Goal: Task Accomplishment & Management: Manage account settings

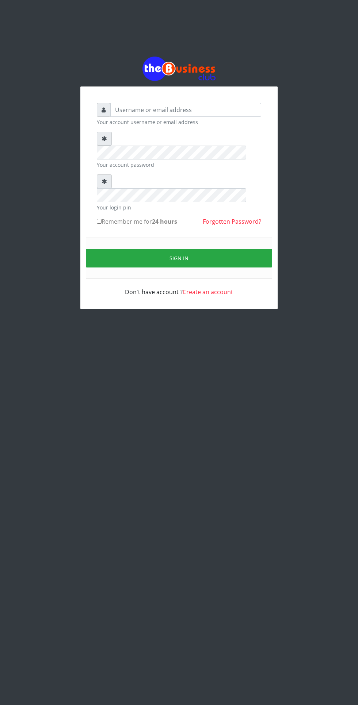
click at [219, 322] on div "Your account username or email address Your account password Your login pin Rem…" at bounding box center [178, 182] width 263 height 365
click at [209, 249] on button "Sign in" at bounding box center [179, 258] width 186 height 19
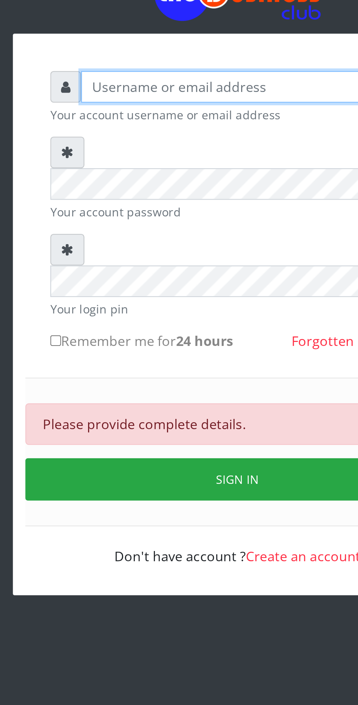
click at [135, 113] on input "text" at bounding box center [185, 110] width 151 height 14
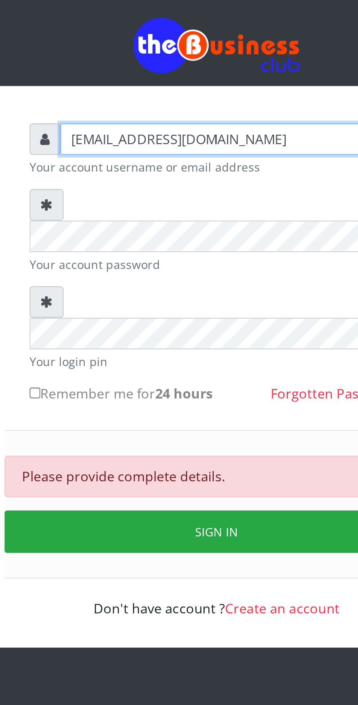
type input "[EMAIL_ADDRESS][DOMAIN_NAME]"
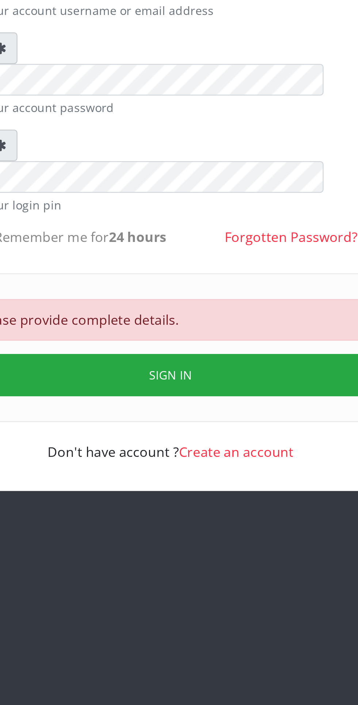
click at [211, 273] on button "Sign in" at bounding box center [179, 282] width 186 height 19
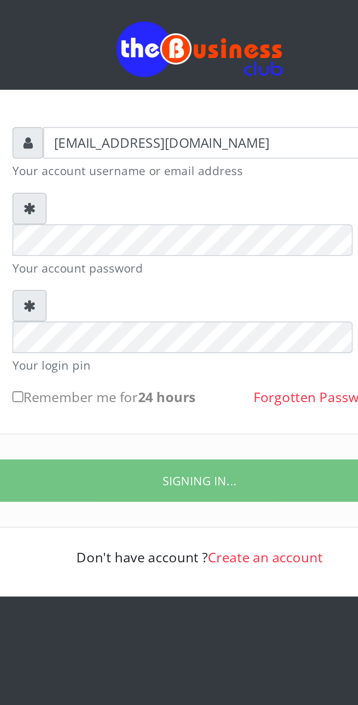
click at [101, 219] on input "Remember me for 24 hours" at bounding box center [99, 221] width 5 height 5
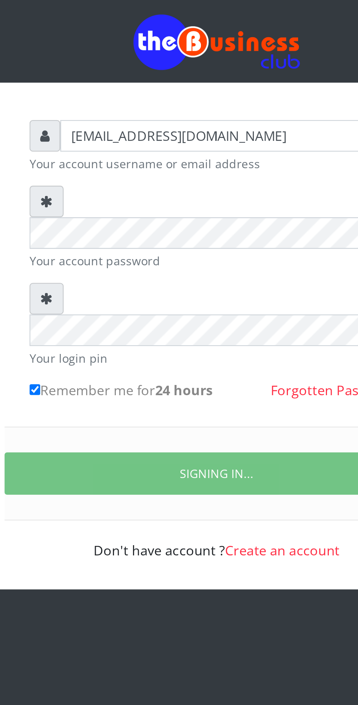
click at [101, 219] on input "Remember me for 24 hours" at bounding box center [99, 221] width 5 height 5
checkbox input "false"
